Goal: Information Seeking & Learning: Learn about a topic

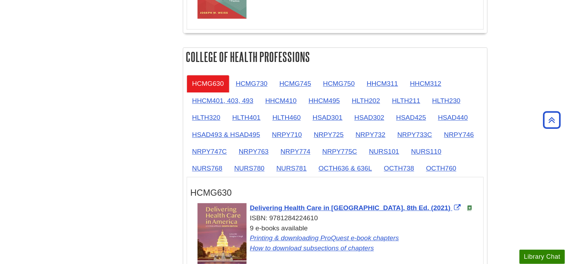
scroll to position [595, 0]
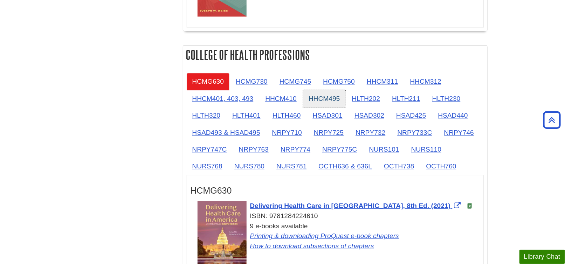
click at [319, 97] on link "HHCM495" at bounding box center [324, 98] width 43 height 17
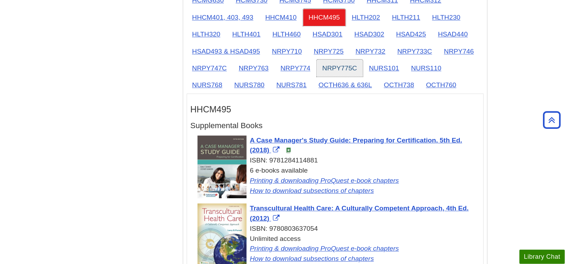
scroll to position [665, 0]
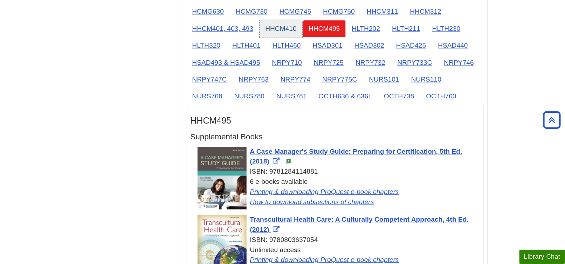
click at [278, 26] on link "HHCM410" at bounding box center [280, 28] width 43 height 17
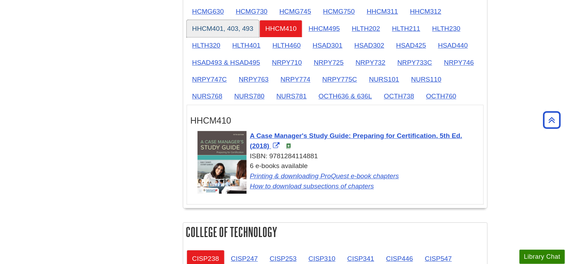
click at [244, 25] on link "HHCM401, 403, 493" at bounding box center [223, 28] width 72 height 17
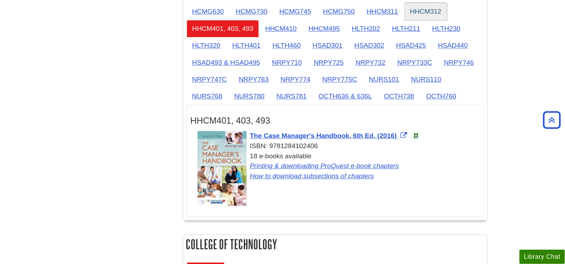
click at [420, 12] on link "HHCM312" at bounding box center [425, 11] width 43 height 17
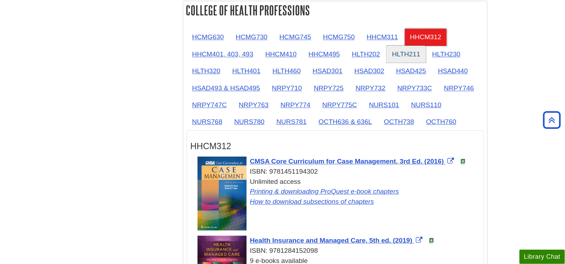
scroll to position [630, 0]
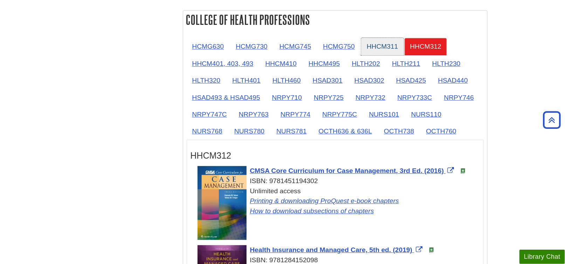
click at [381, 43] on link "HHCM311" at bounding box center [382, 46] width 43 height 17
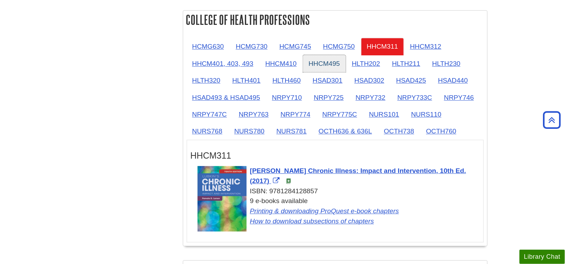
click at [321, 61] on link "HHCM495" at bounding box center [324, 63] width 43 height 17
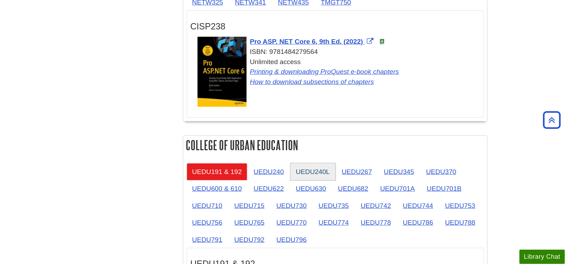
scroll to position [1120, 0]
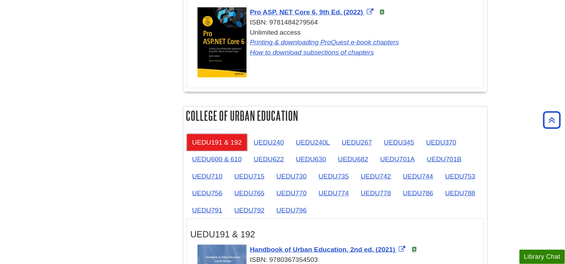
click at [227, 136] on link "UEDU191 & 192" at bounding box center [217, 142] width 61 height 17
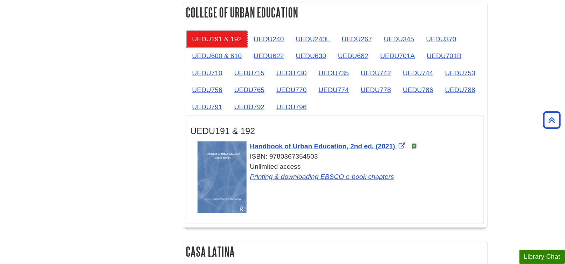
scroll to position [1225, 0]
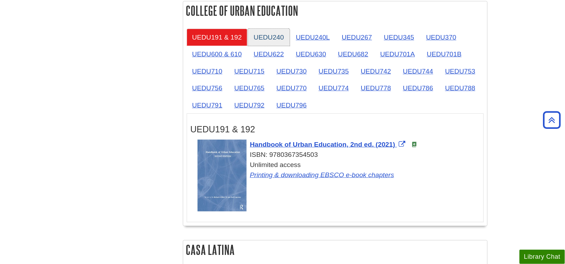
click at [276, 37] on link "UEDU240" at bounding box center [268, 37] width 41 height 17
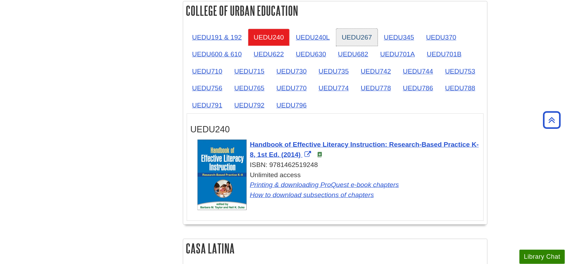
click at [350, 35] on link "UEDU267" at bounding box center [356, 37] width 41 height 17
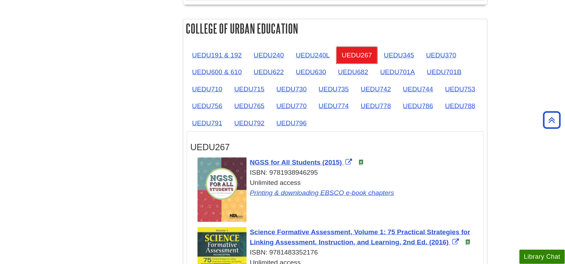
scroll to position [1190, 0]
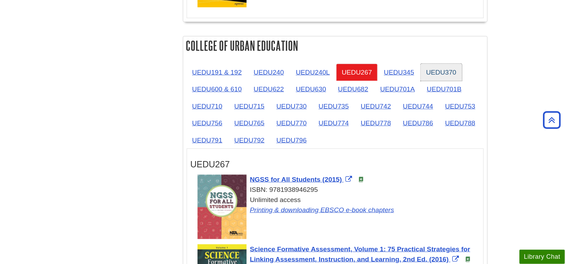
click at [432, 69] on link "UEDU370" at bounding box center [440, 72] width 41 height 17
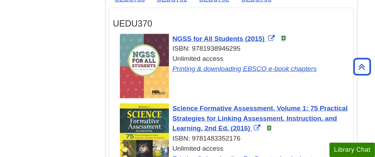
scroll to position [1365, 0]
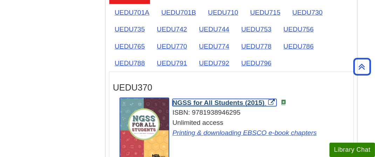
click at [189, 99] on span "NGSS for All Students (2015)" at bounding box center [218, 102] width 92 height 7
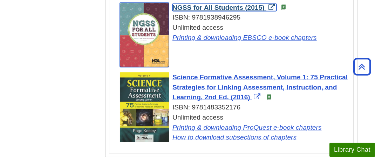
scroll to position [1470, 0]
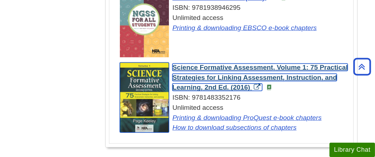
click at [219, 64] on span "Science Formative Assessment, Volume 1: 75 Practical Strategies for Linking Ass…" at bounding box center [259, 78] width 175 height 28
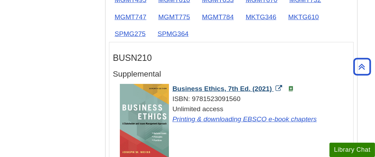
scroll to position [350, 0]
